Goal: Task Accomplishment & Management: Complete application form

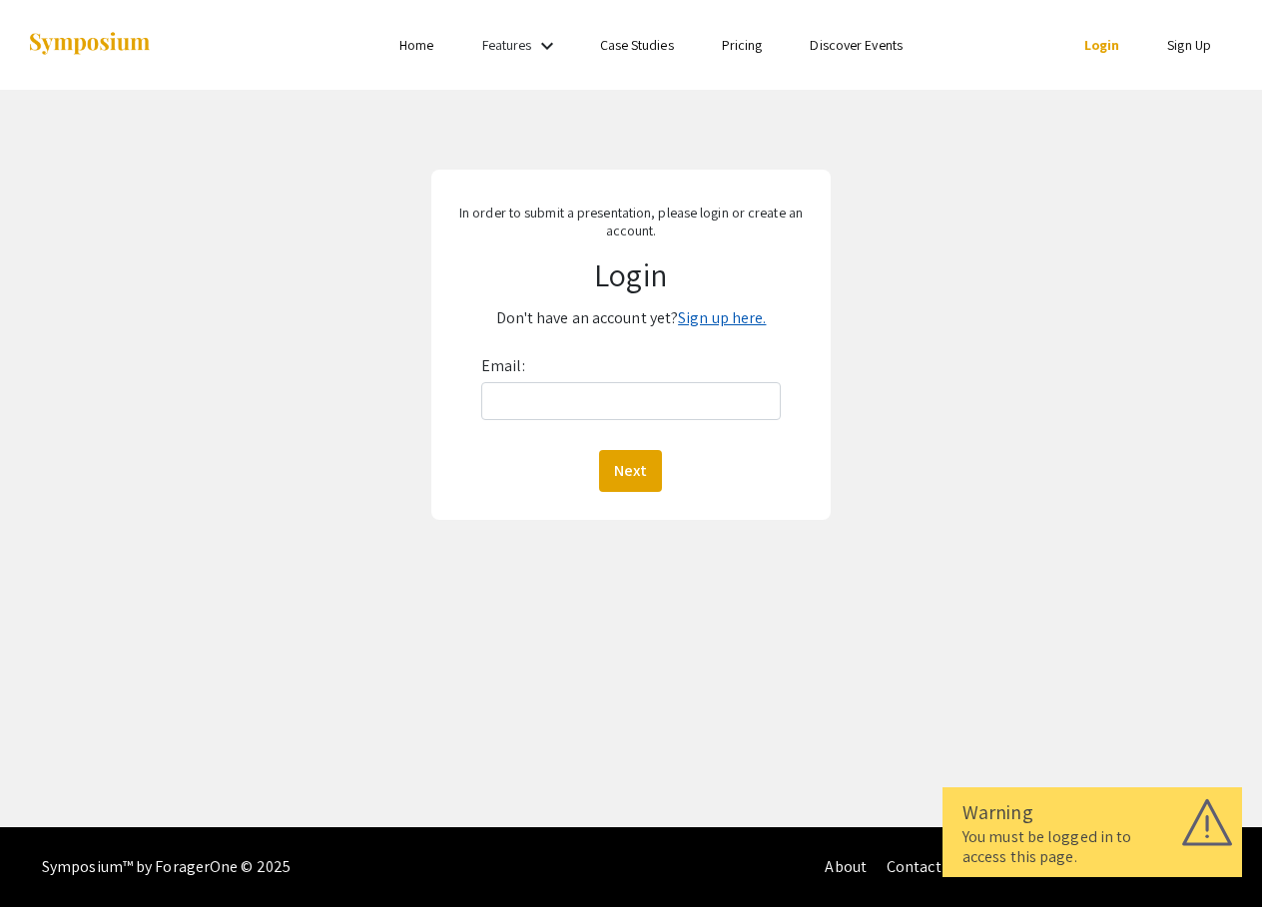
click at [707, 318] on link "Sign up here." at bounding box center [722, 317] width 88 height 21
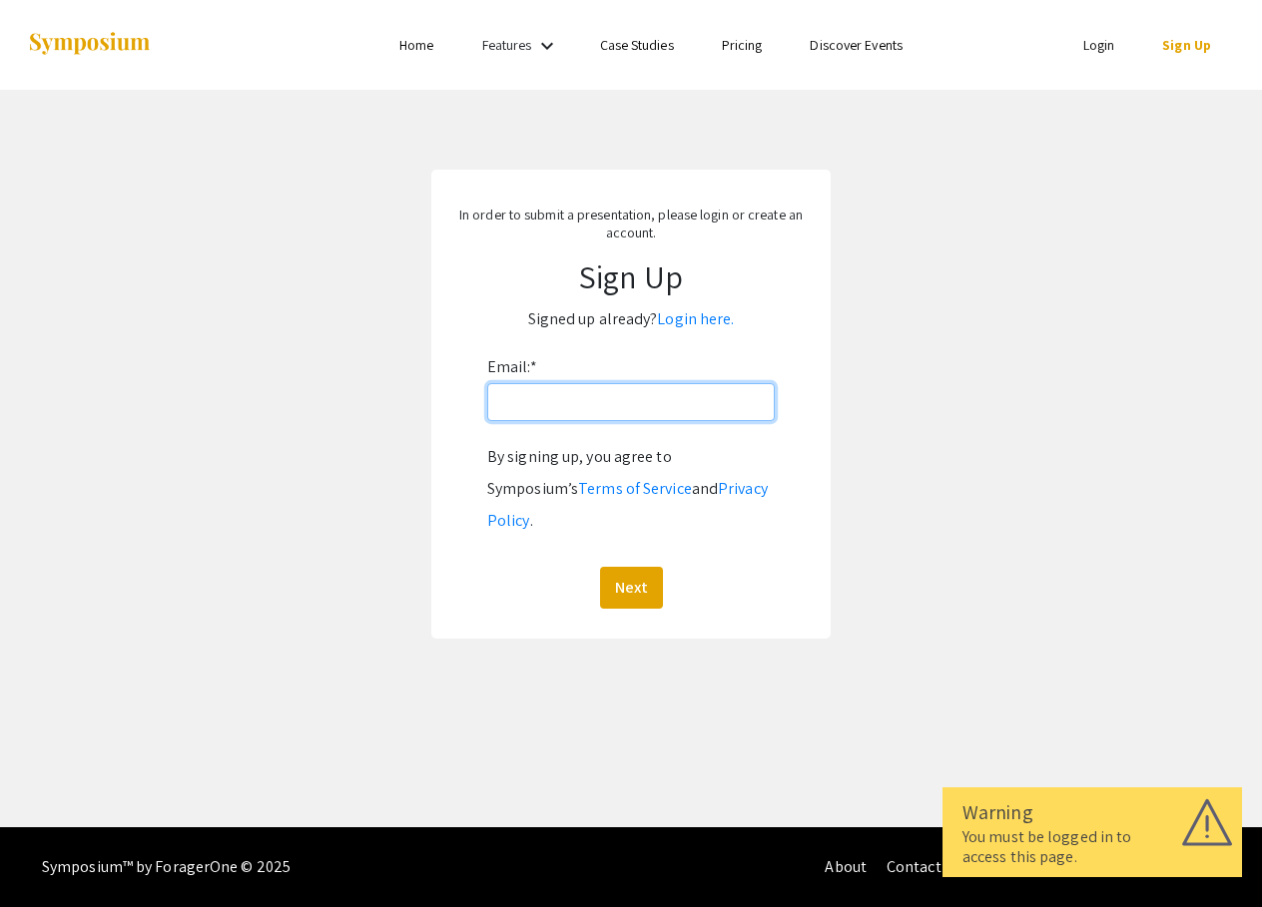
click at [689, 401] on input "Email: *" at bounding box center [630, 402] width 287 height 38
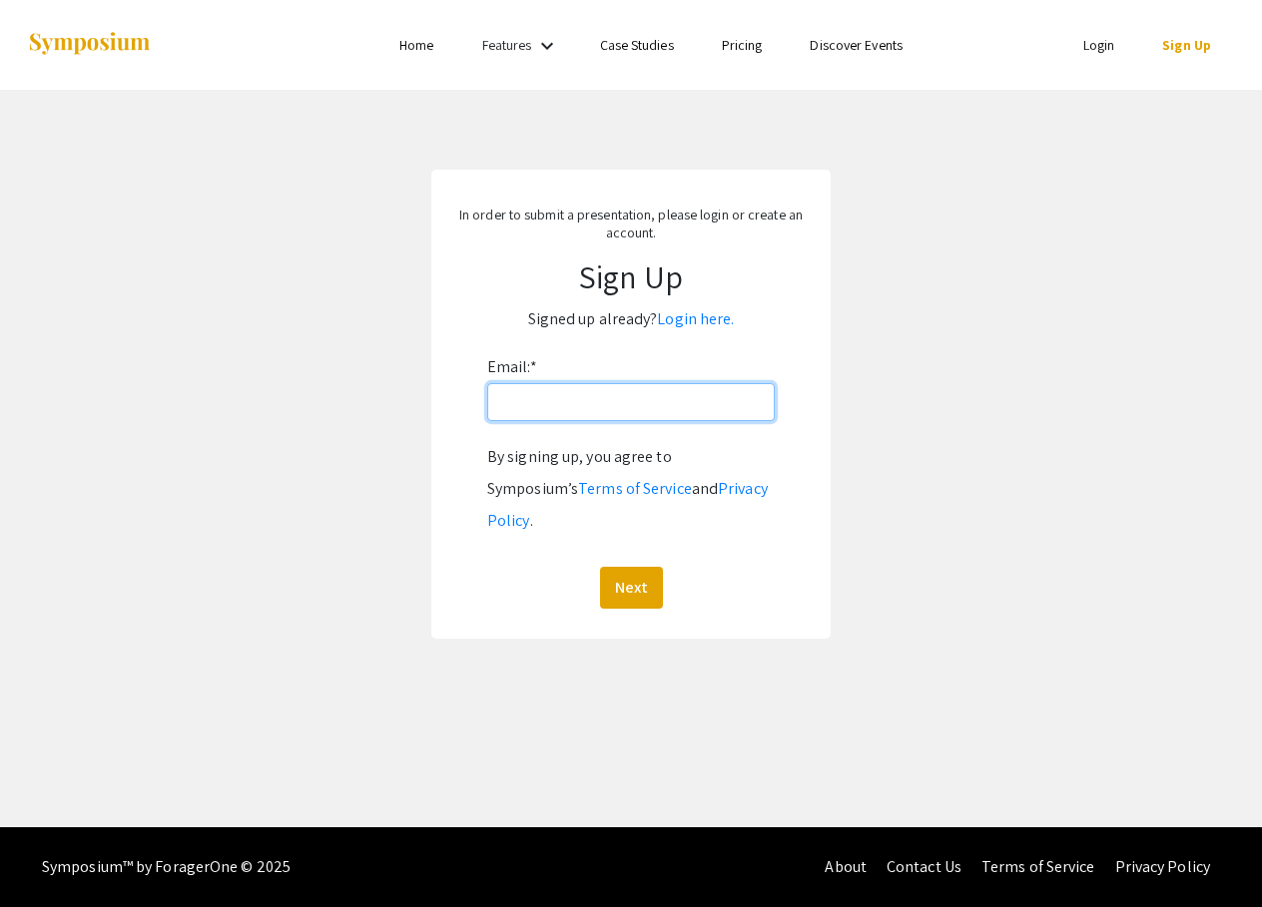
type input "[EMAIL_ADDRESS][DOMAIN_NAME]"
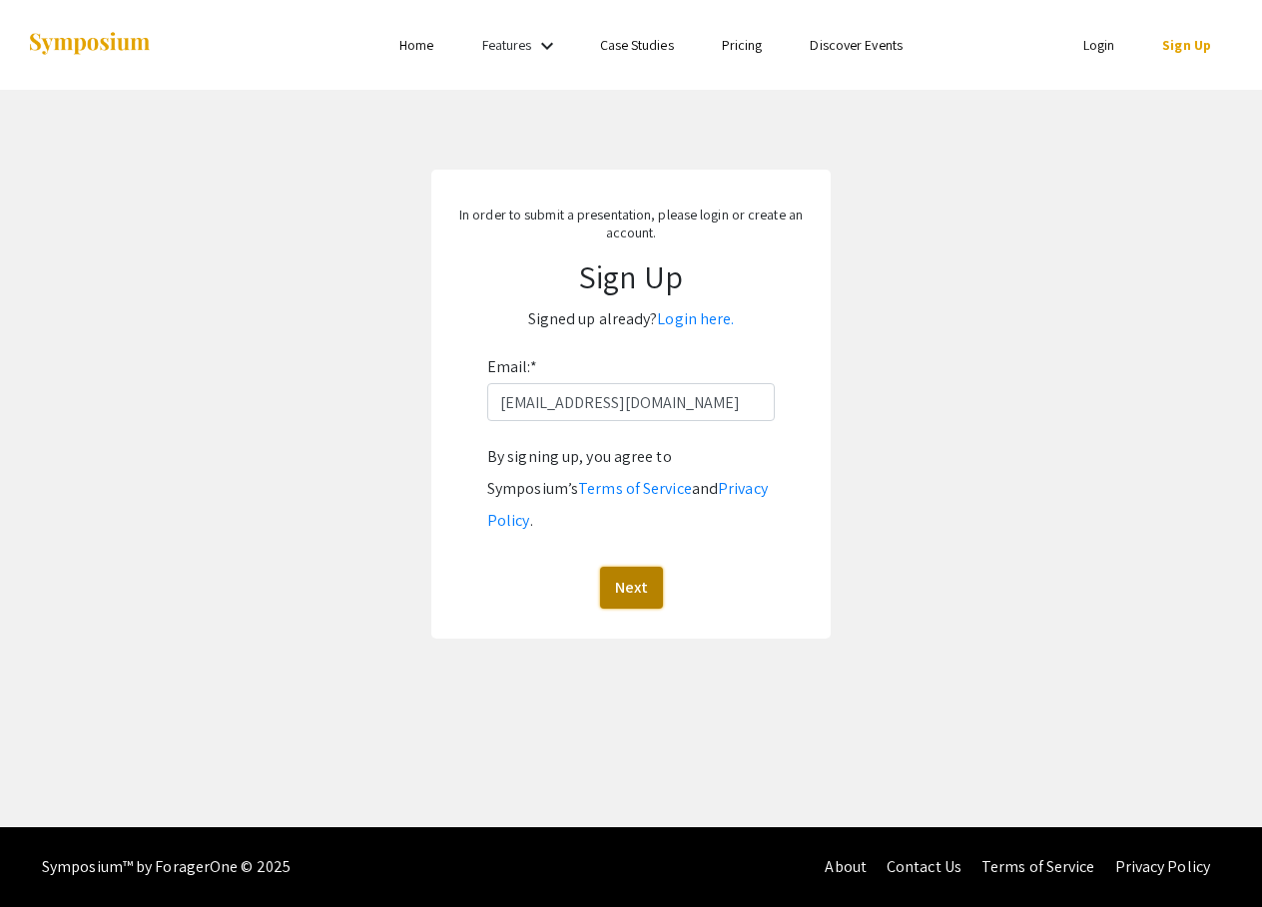
click at [624, 567] on button "Next" at bounding box center [631, 588] width 63 height 42
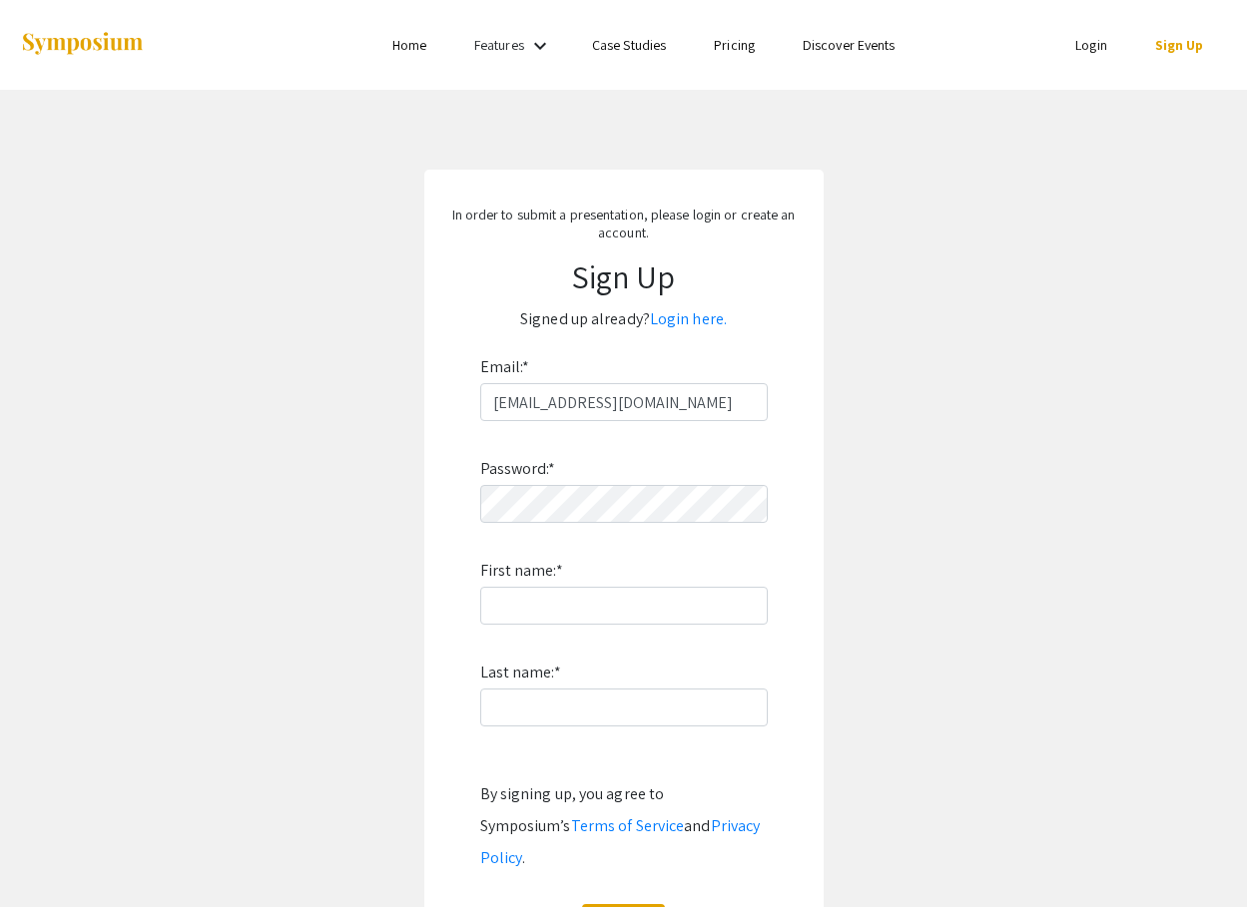
click at [651, 524] on div "Password: * First name: * Last name: * By signing up, you agree to Symposium’s …" at bounding box center [623, 683] width 287 height 525
type input "Marina"
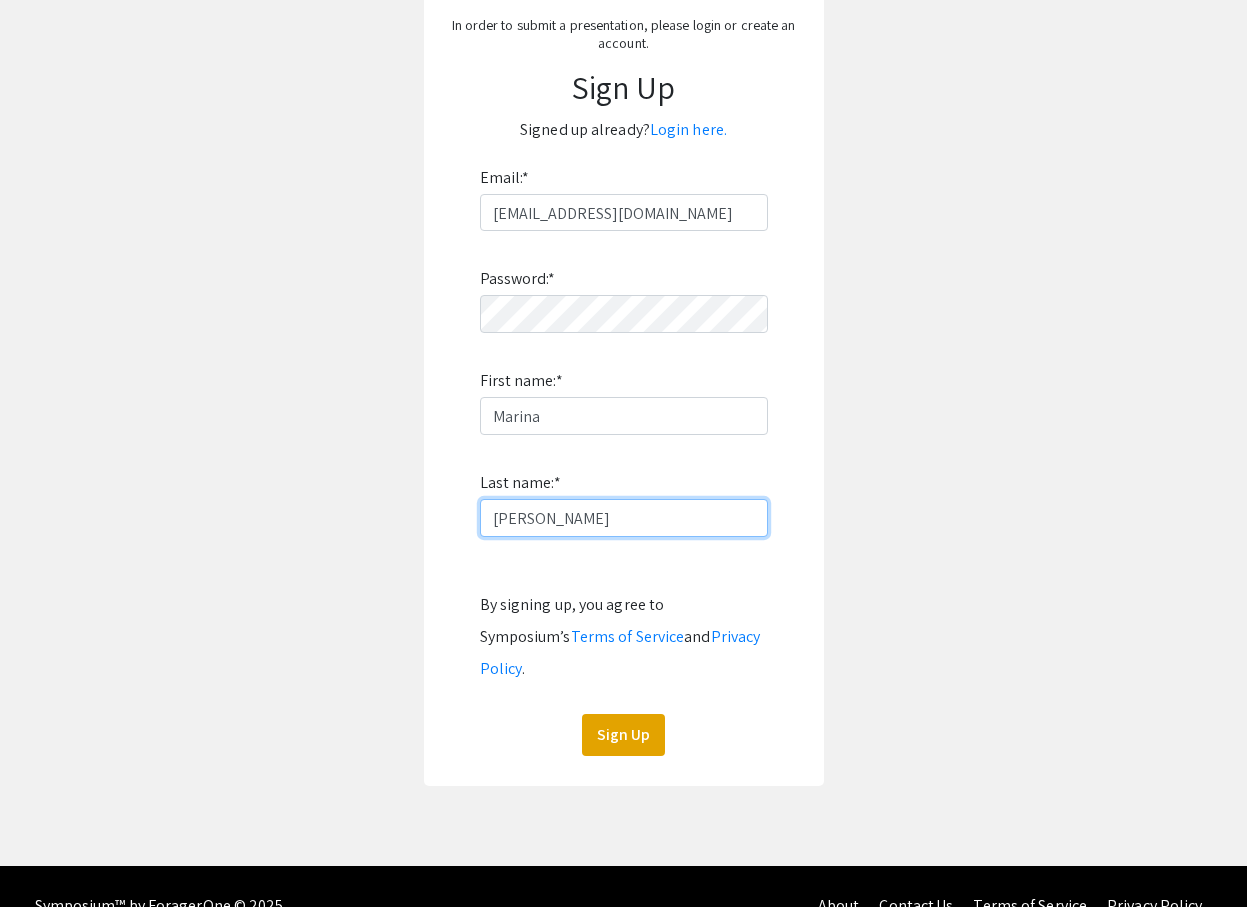
scroll to position [197, 0]
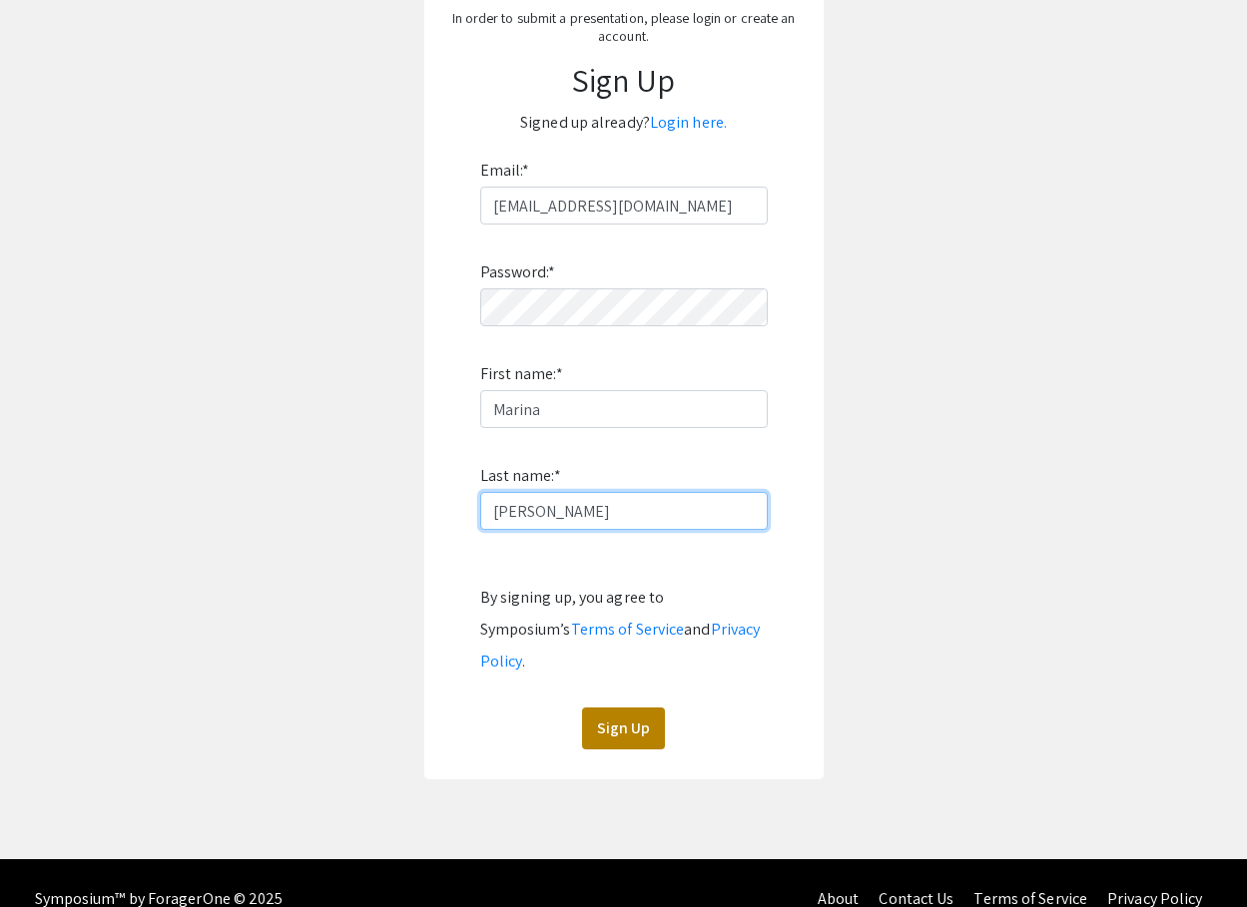
type input "[PERSON_NAME]"
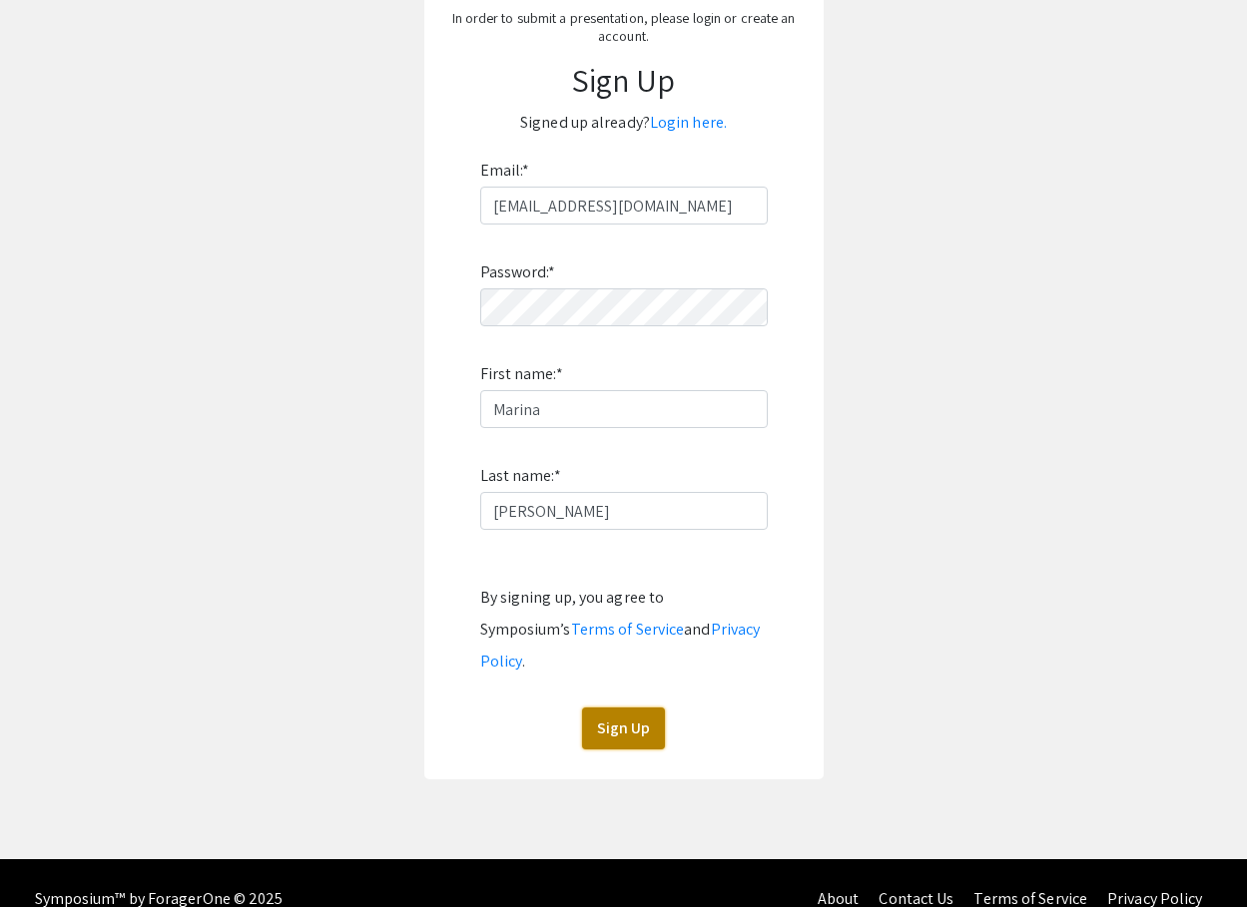
click at [617, 708] on button "Sign Up" at bounding box center [623, 729] width 83 height 42
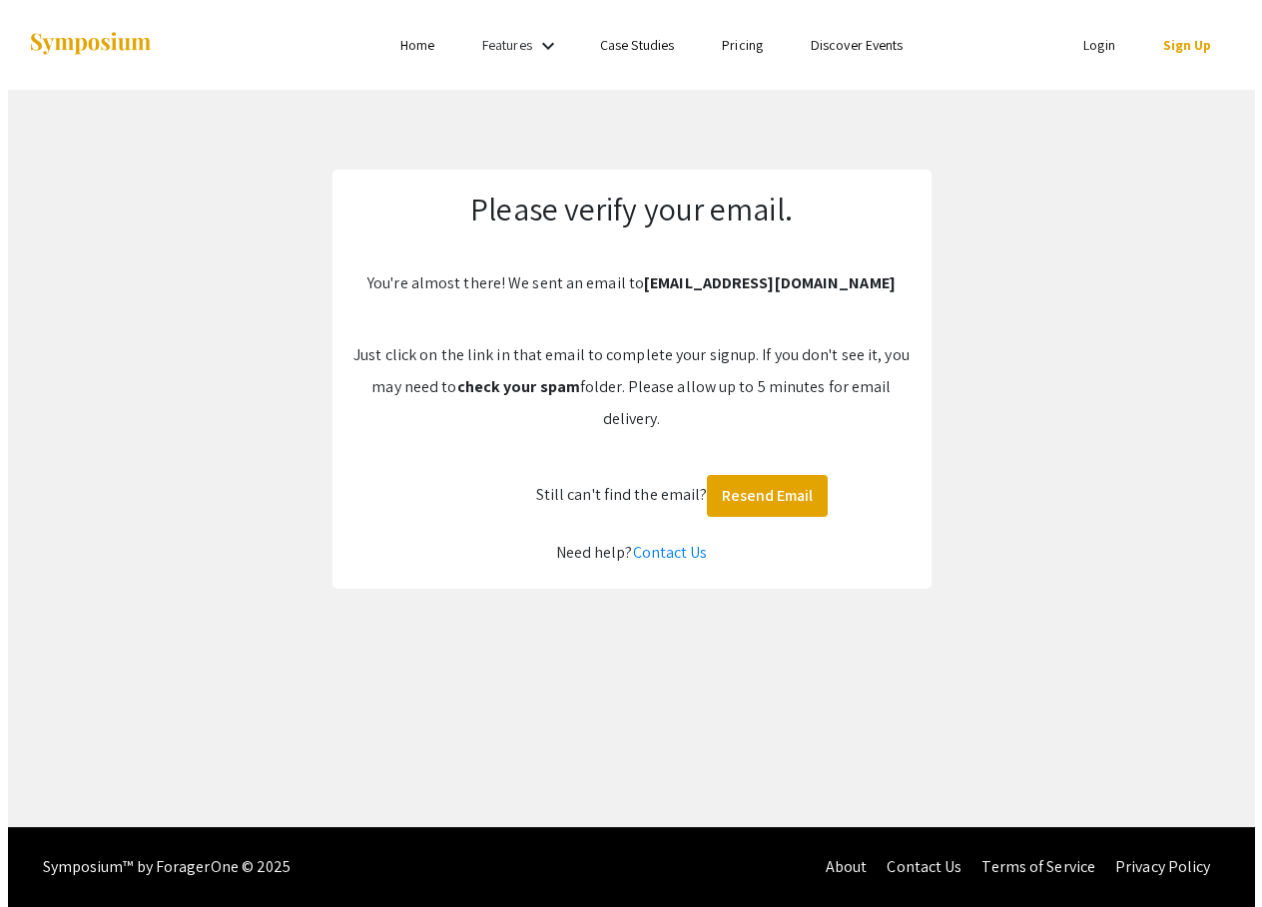
scroll to position [0, 0]
click at [72, 212] on app-signup "Please verify your email. You're almost there! We sent an email to [EMAIL_ADDRE…" at bounding box center [631, 379] width 1262 height 419
